Goal: Information Seeking & Learning: Learn about a topic

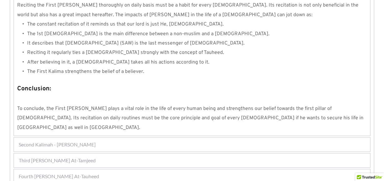
scroll to position [620, 0]
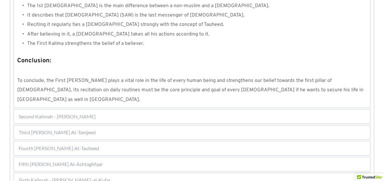
click at [107, 110] on div "Second Kalimah - [PERSON_NAME]" at bounding box center [192, 117] width 356 height 14
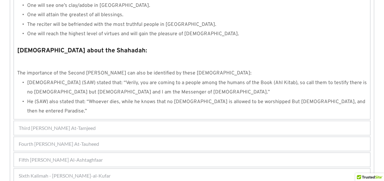
scroll to position [704, 0]
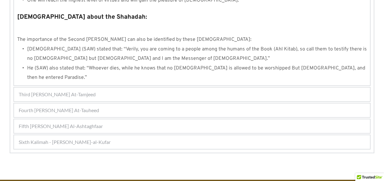
click at [173, 88] on div "Third [PERSON_NAME] At-Tamjeed" at bounding box center [192, 95] width 356 height 14
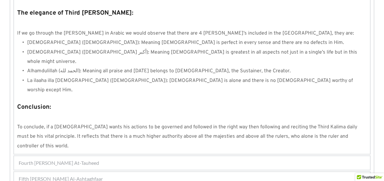
scroll to position [586, 0]
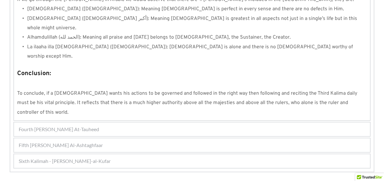
click at [145, 122] on div "Fourth [PERSON_NAME] At-Tauheed" at bounding box center [192, 129] width 356 height 14
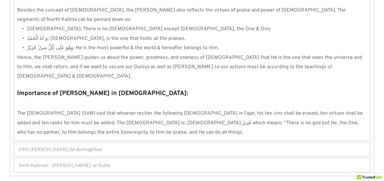
scroll to position [618, 0]
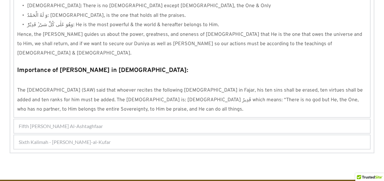
click at [157, 119] on div "Fifth [PERSON_NAME] Al-Ashtaghfaar" at bounding box center [192, 126] width 356 height 14
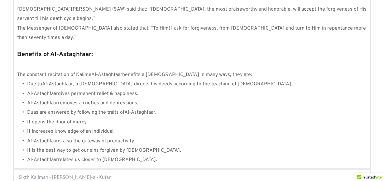
scroll to position [730, 0]
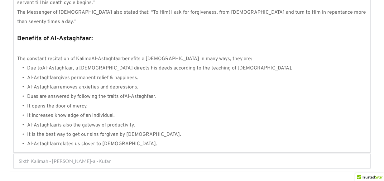
click at [158, 154] on div "Sixth Kalimah - [PERSON_NAME]-al-Kufar" at bounding box center [192, 161] width 356 height 14
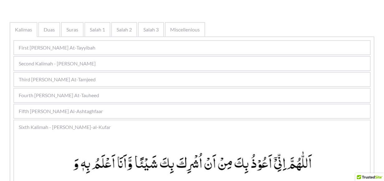
scroll to position [106, 0]
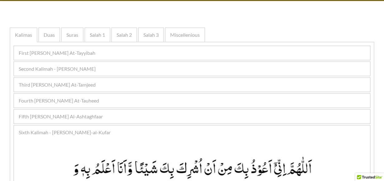
click at [96, 79] on div "Third [PERSON_NAME] At-Tamjeed" at bounding box center [192, 85] width 356 height 14
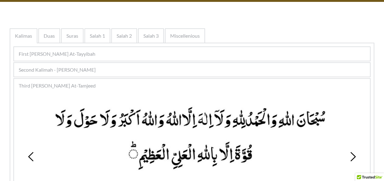
scroll to position [75, 0]
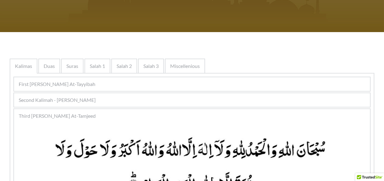
click at [73, 97] on span "Second Kalimah - [PERSON_NAME]" at bounding box center [57, 99] width 77 height 7
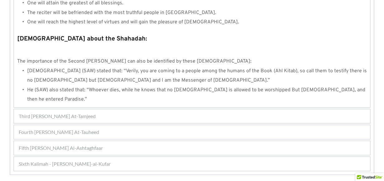
scroll to position [698, 0]
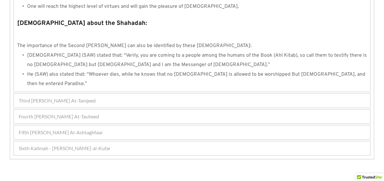
click at [146, 94] on div "Third [PERSON_NAME] At-Tamjeed" at bounding box center [192, 101] width 356 height 14
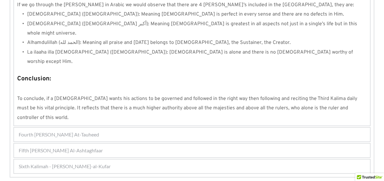
scroll to position [586, 0]
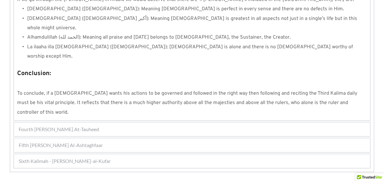
click at [104, 122] on div "Fourth [PERSON_NAME] At-Tauheed" at bounding box center [192, 129] width 356 height 14
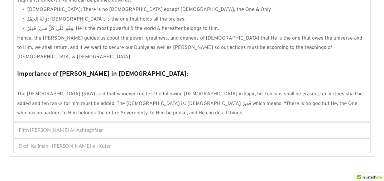
scroll to position [618, 0]
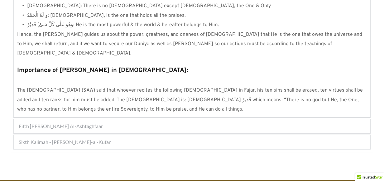
click at [184, 119] on div "Fifth [PERSON_NAME] Al-Ashtaghfaar" at bounding box center [192, 126] width 356 height 14
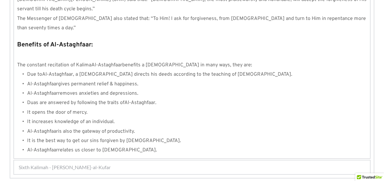
scroll to position [730, 0]
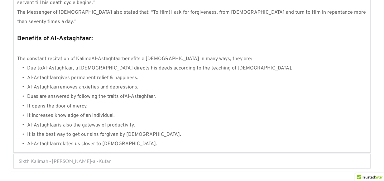
click at [178, 154] on div "Sixth Kalimah - [PERSON_NAME]-al-Kufar" at bounding box center [192, 161] width 356 height 14
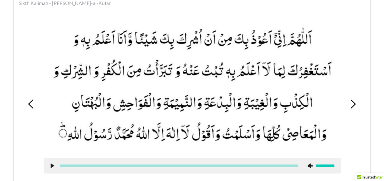
scroll to position [231, 0]
